Goal: Task Accomplishment & Management: Complete application form

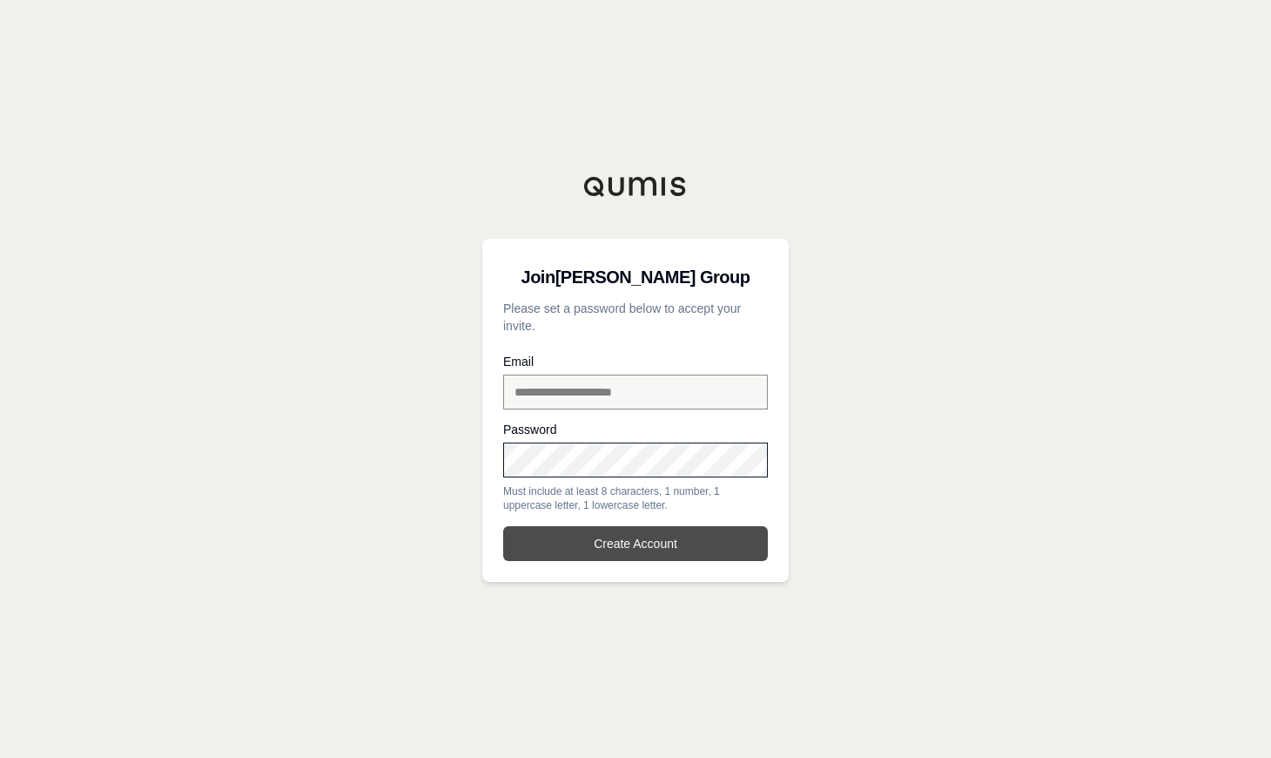
click at [596, 541] on button "Create Account" at bounding box center [635, 543] width 265 height 35
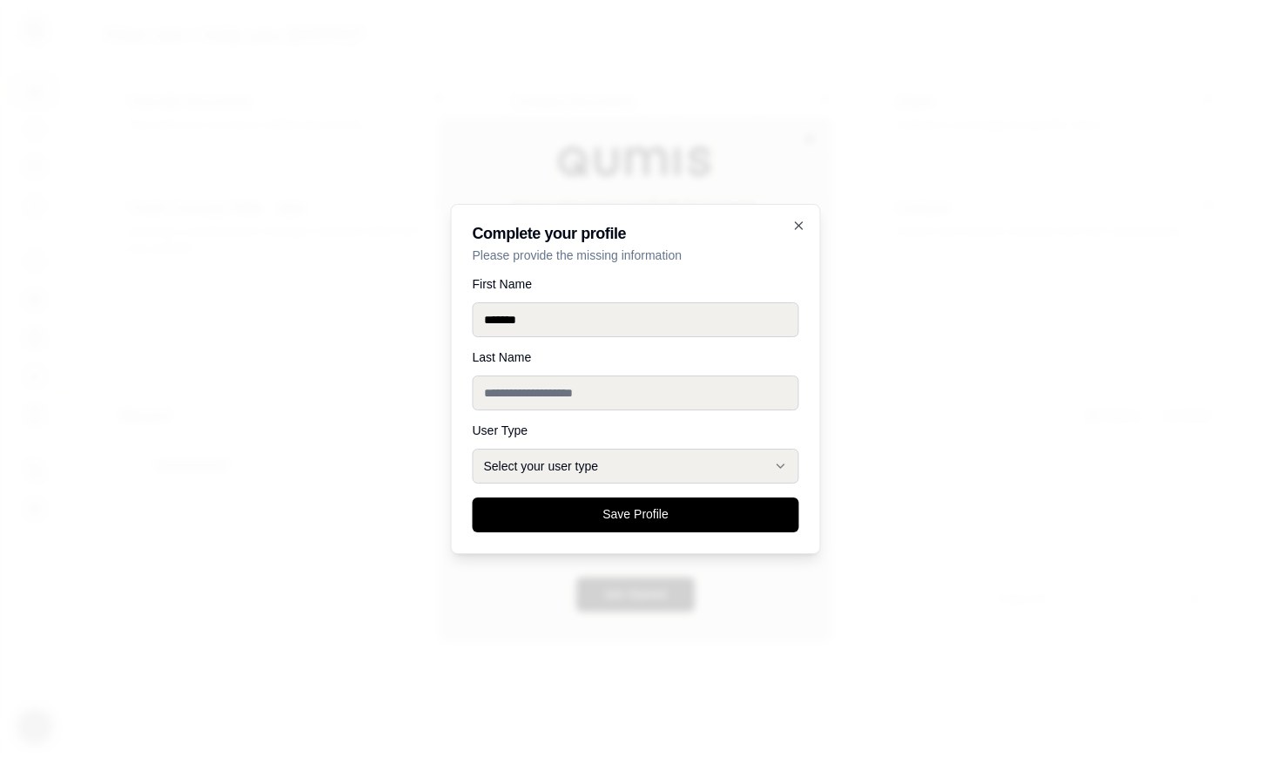
type input "*******"
click at [556, 462] on button "Select your user type" at bounding box center [636, 465] width 327 height 35
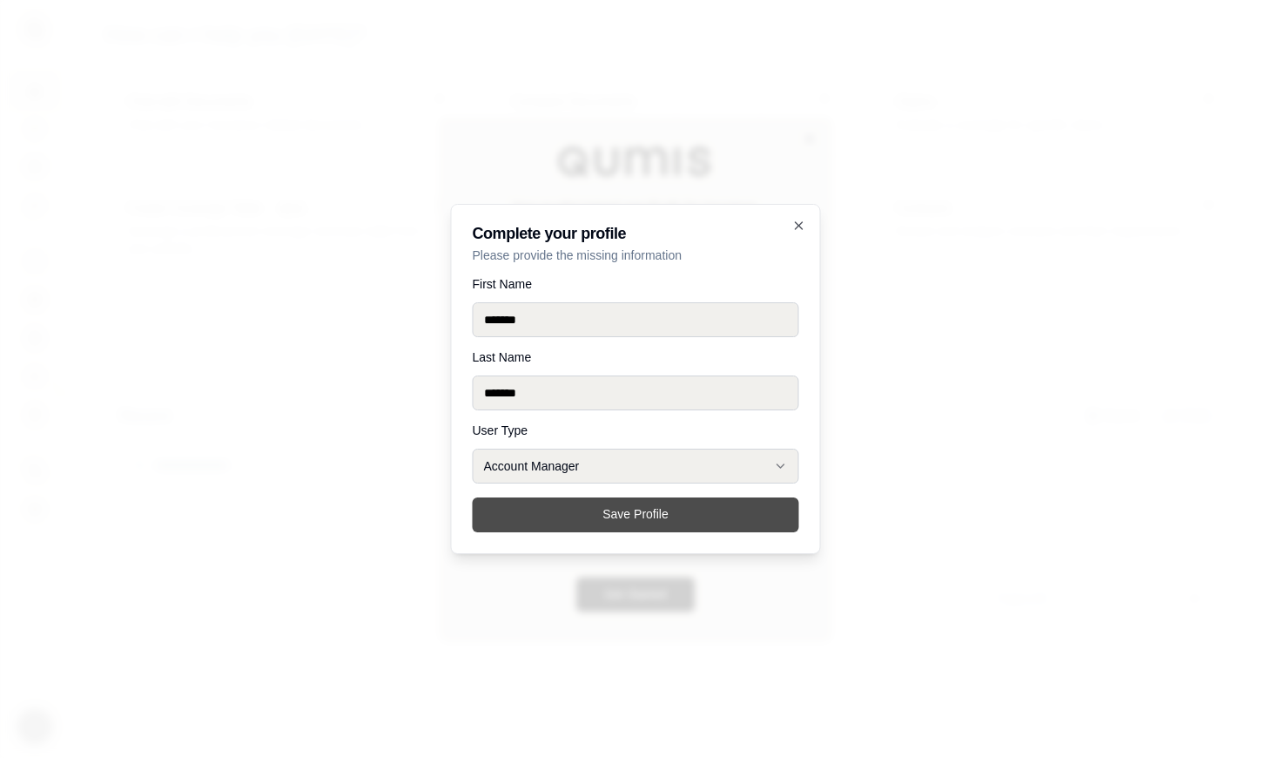
click at [636, 520] on button "Save Profile" at bounding box center [636, 514] width 327 height 35
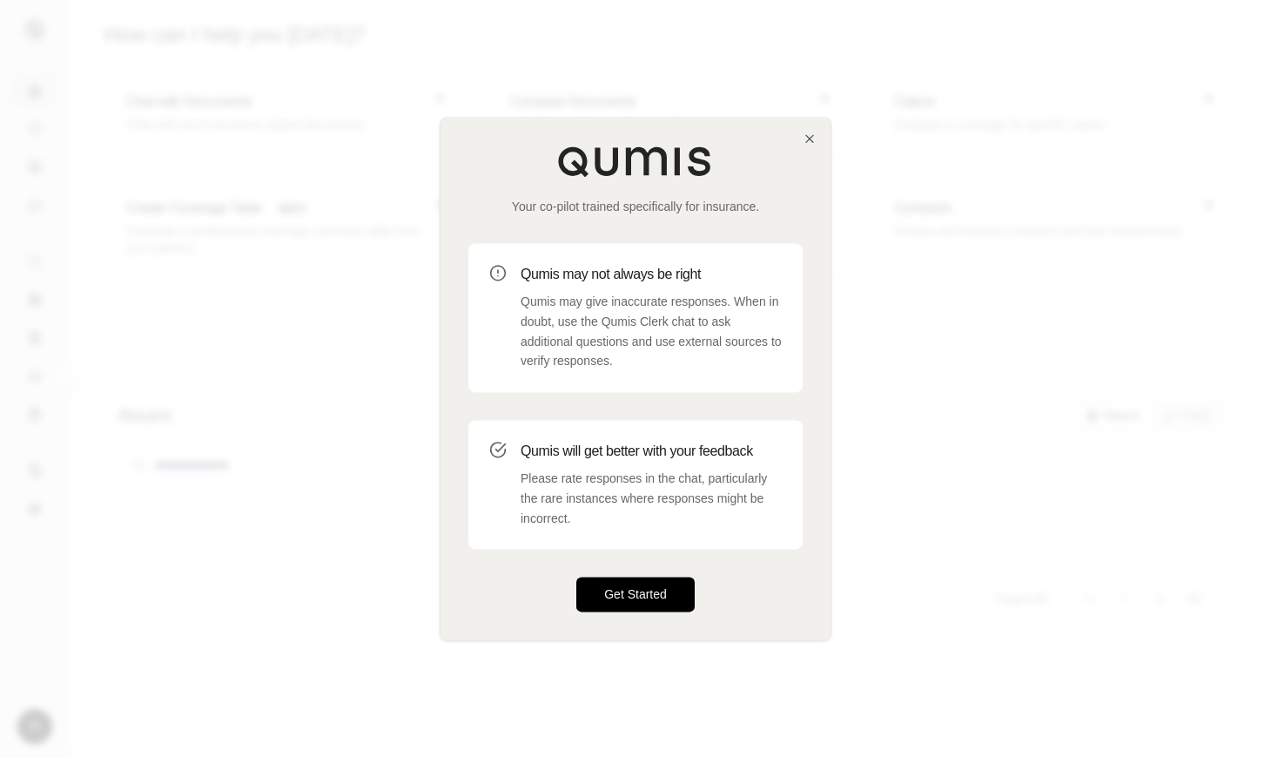
click at [634, 595] on button "Get Started" at bounding box center [636, 594] width 118 height 35
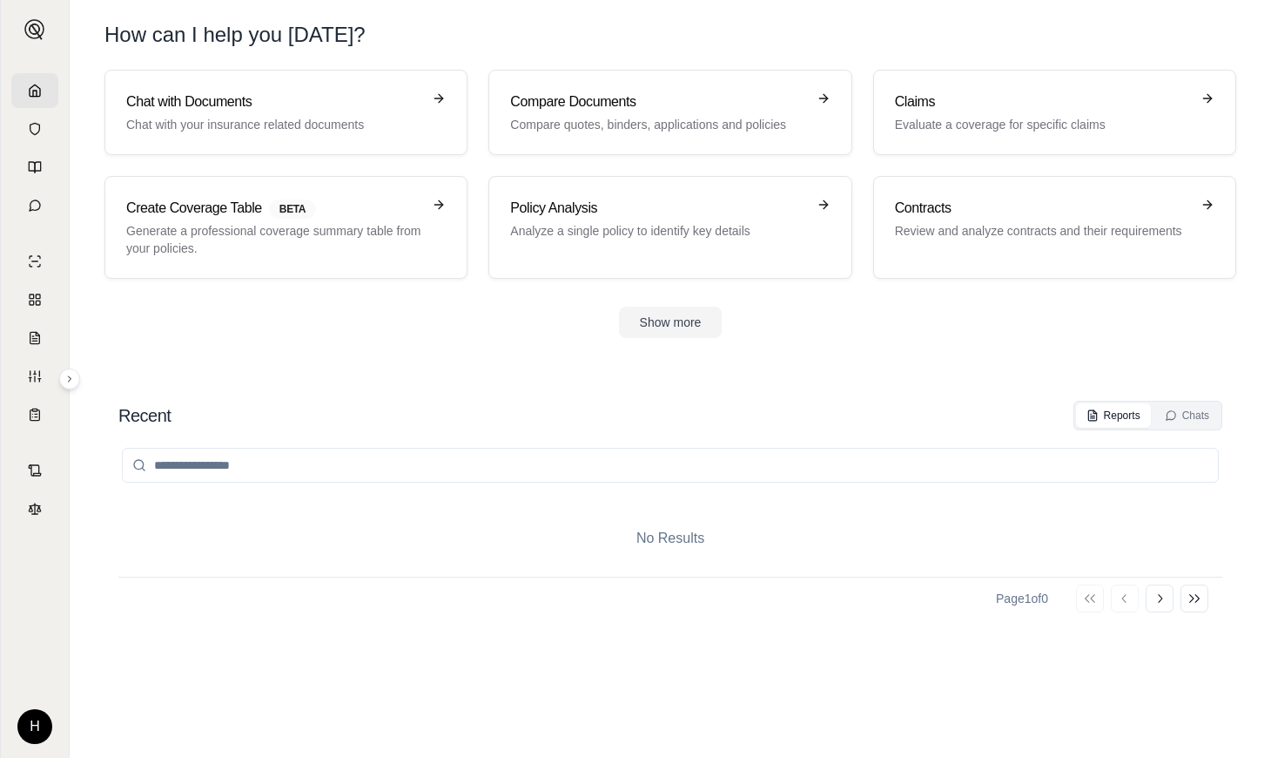
click at [474, 314] on div "Show more" at bounding box center [671, 322] width 1132 height 31
click at [78, 383] on button at bounding box center [69, 378] width 21 height 21
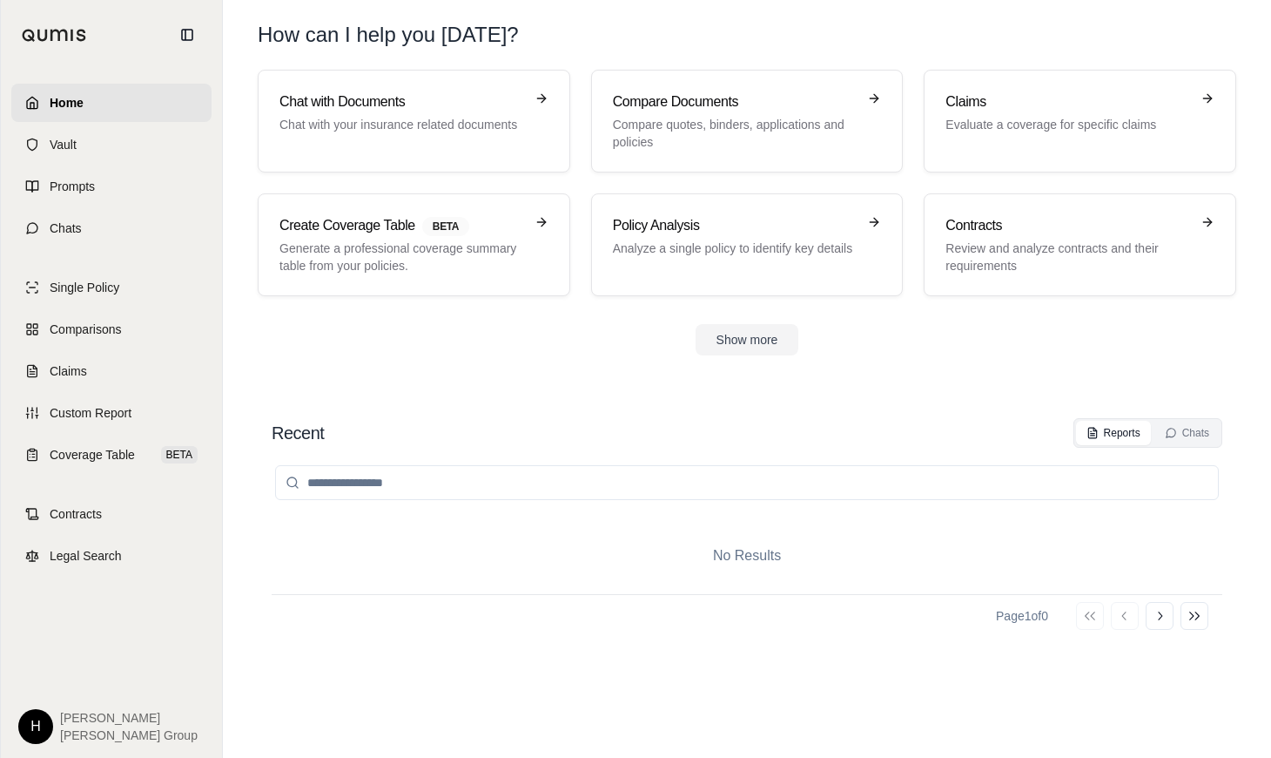
click at [277, 671] on div "No Results Page 1 of 0 Go to first page Go to previous page Go to next page Go …" at bounding box center [747, 585] width 951 height 275
click at [64, 226] on span "Chats" at bounding box center [66, 227] width 32 height 17
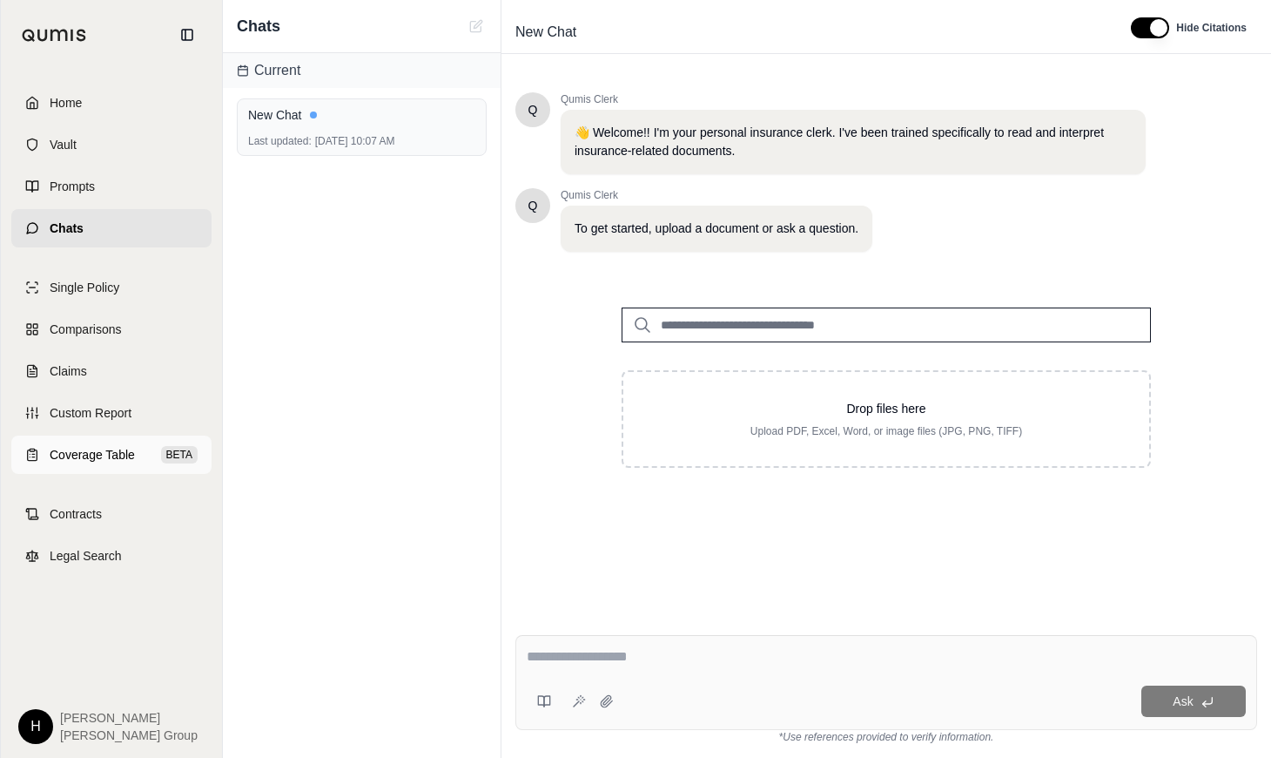
click at [78, 450] on span "Coverage Table" at bounding box center [92, 454] width 85 height 17
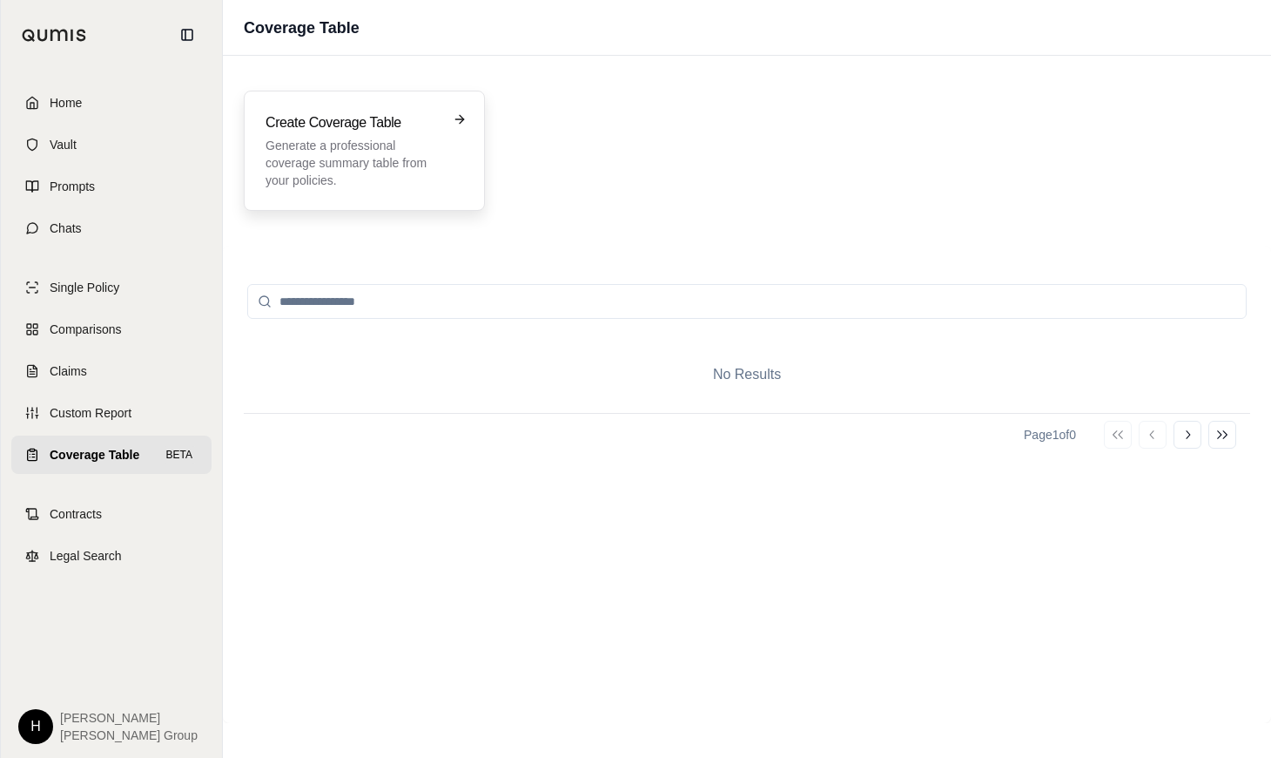
drag, startPoint x: 882, startPoint y: 128, endPoint x: 469, endPoint y: 125, distance: 412.8
click at [882, 128] on div "Create Coverage Table Generate a professional coverage summary table from your …" at bounding box center [747, 151] width 1007 height 120
click at [413, 170] on p "Generate a professional coverage summary table from your policies." at bounding box center [352, 163] width 173 height 52
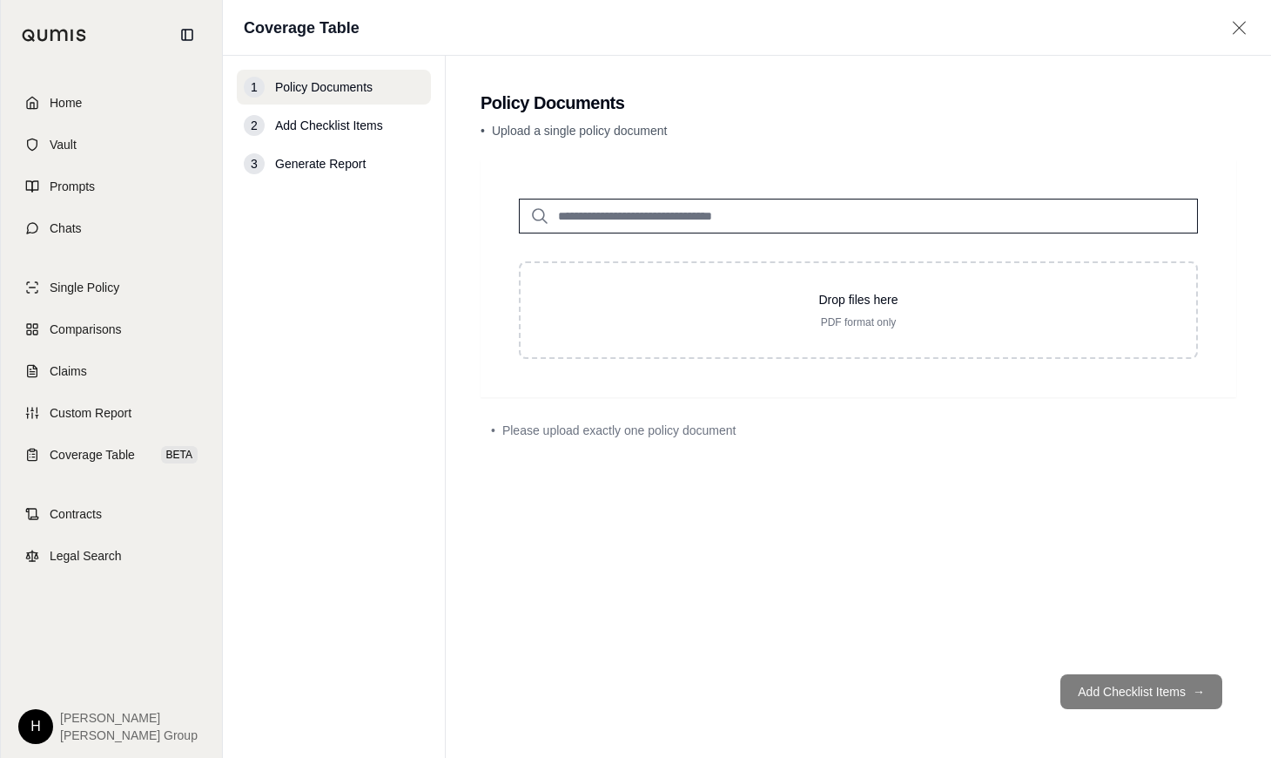
click at [319, 130] on span "Add Checklist Items" at bounding box center [329, 125] width 108 height 17
click at [1244, 30] on icon at bounding box center [1240, 27] width 22 height 17
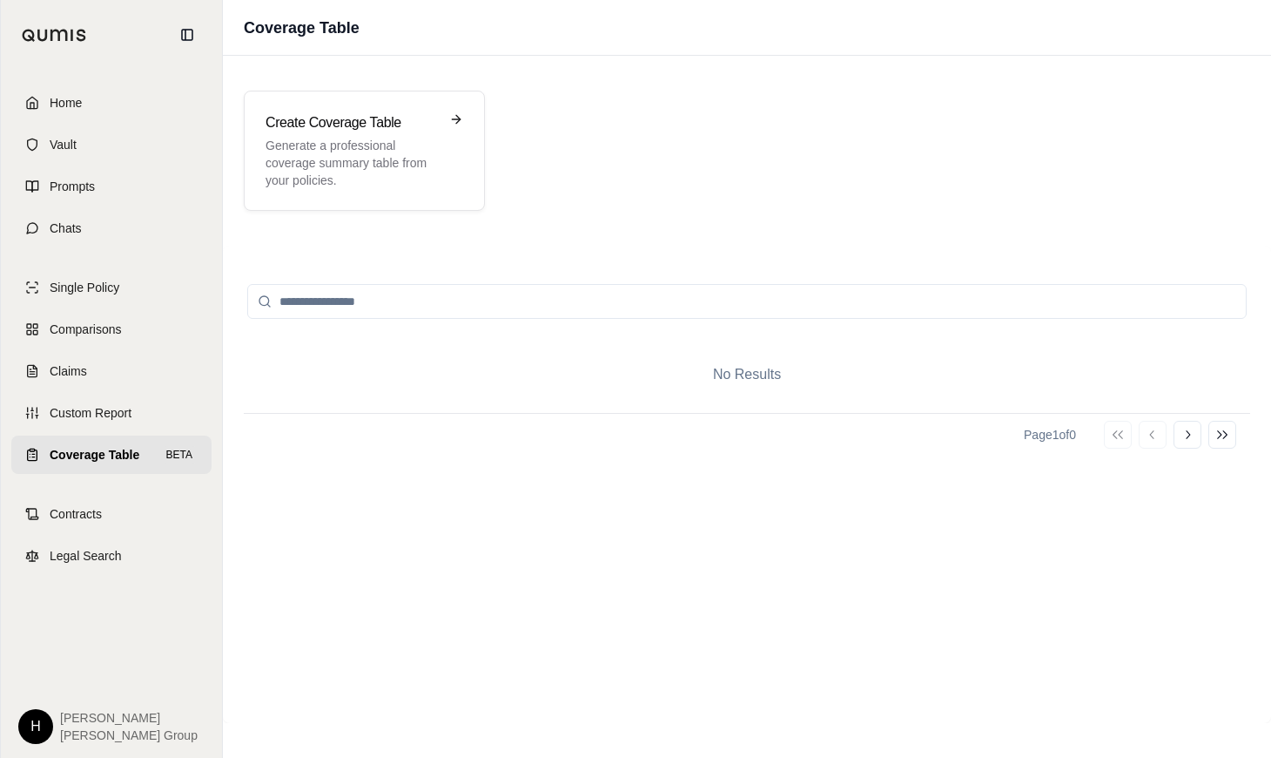
click at [934, 608] on div "No Results Page 1 of 0 Go to first page Go to previous page Go to next page Go …" at bounding box center [747, 483] width 1007 height 435
click at [924, 172] on div "Create Coverage Table Generate a professional coverage summary table from your …" at bounding box center [747, 151] width 1007 height 120
click at [1029, 183] on div "Create Coverage Table Generate a professional coverage summary table from your …" at bounding box center [747, 151] width 1007 height 120
drag, startPoint x: 1034, startPoint y: 179, endPoint x: 712, endPoint y: 22, distance: 357.5
click at [1034, 179] on div "Create Coverage Table Generate a professional coverage summary table from your …" at bounding box center [747, 151] width 1007 height 120
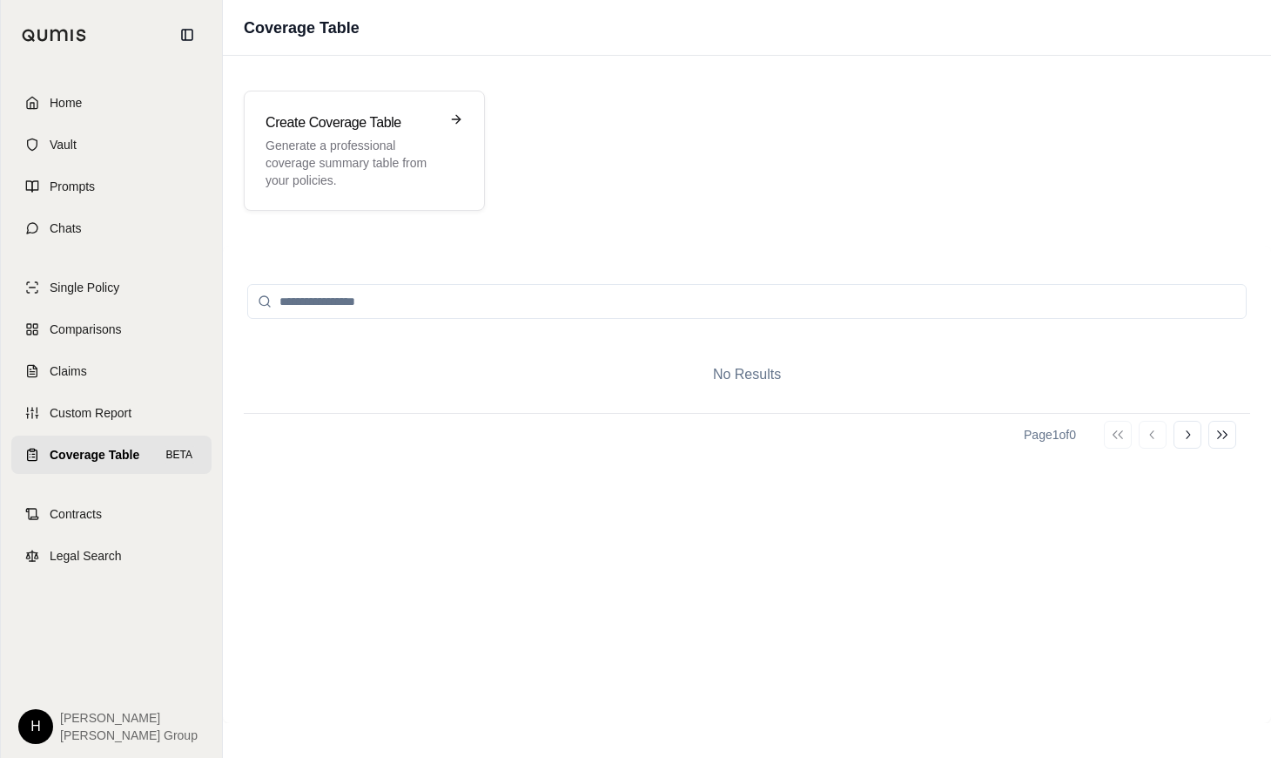
drag, startPoint x: 1129, startPoint y: 0, endPoint x: 724, endPoint y: 41, distance: 407.0
click at [724, 41] on div "Coverage Table" at bounding box center [747, 28] width 1049 height 56
